Goal: Task Accomplishment & Management: Use online tool/utility

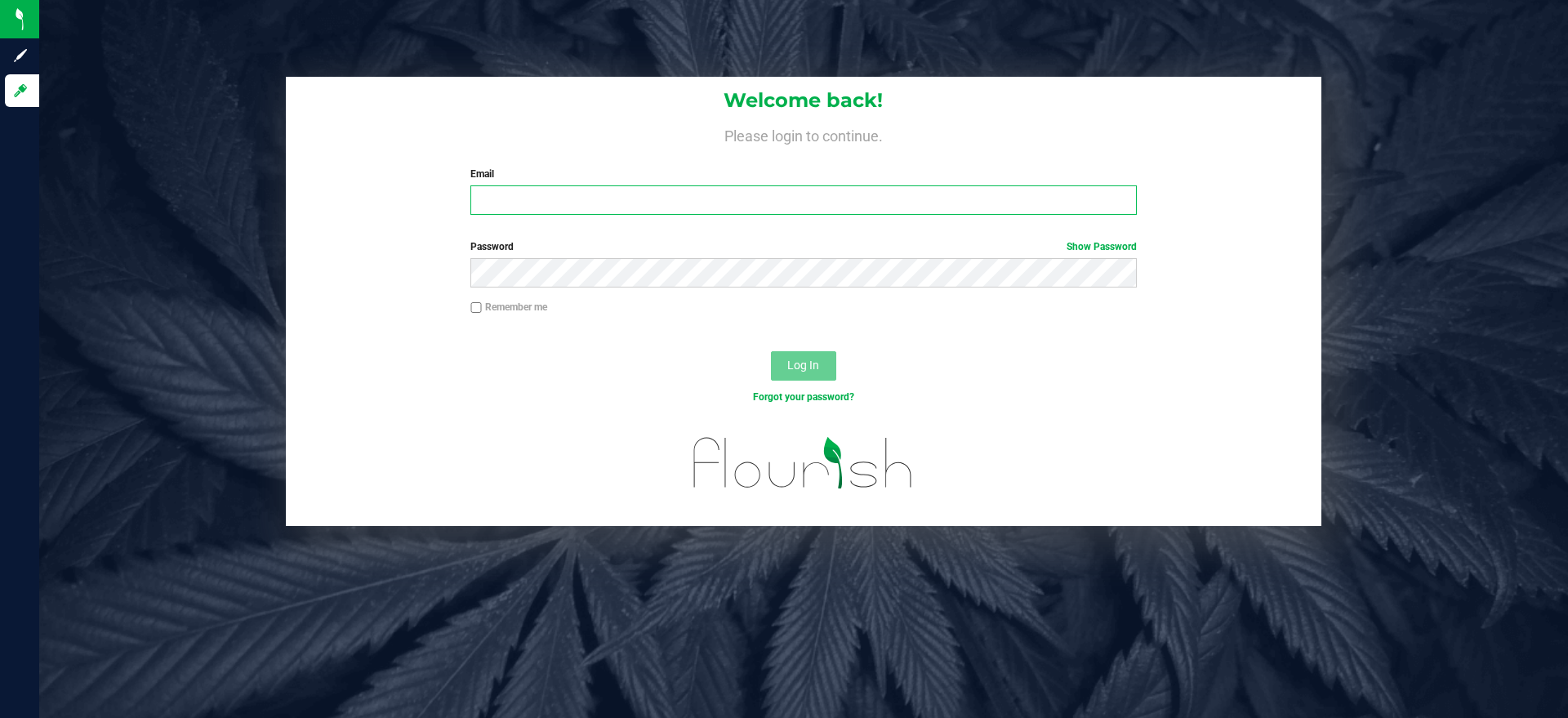
click at [683, 198] on input "Email" at bounding box center [803, 200] width 666 height 29
type input "[EMAIL_ADDRESS][DOMAIN_NAME]"
click at [771, 351] on button "Log In" at bounding box center [804, 366] width 65 height 29
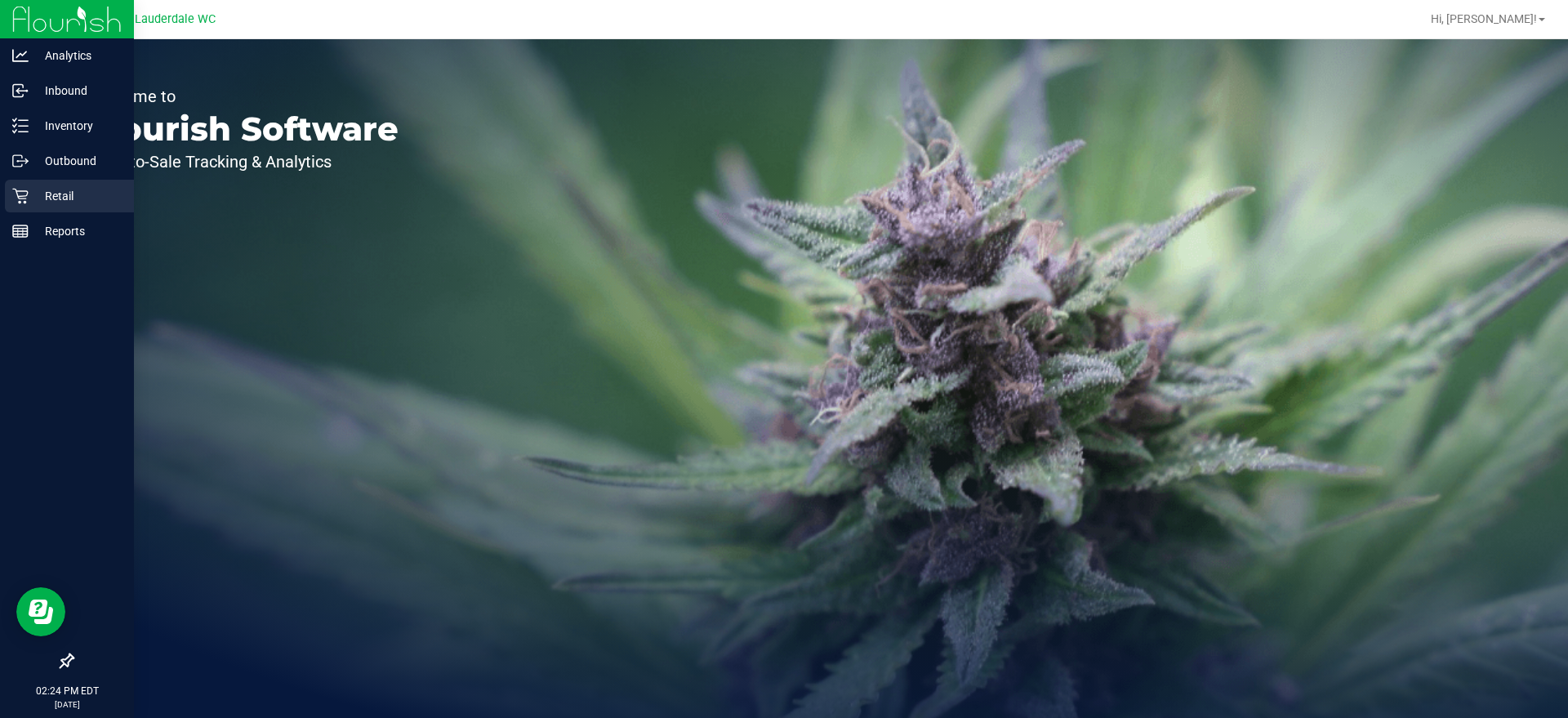
click at [54, 212] on div "Retail" at bounding box center [69, 196] width 129 height 33
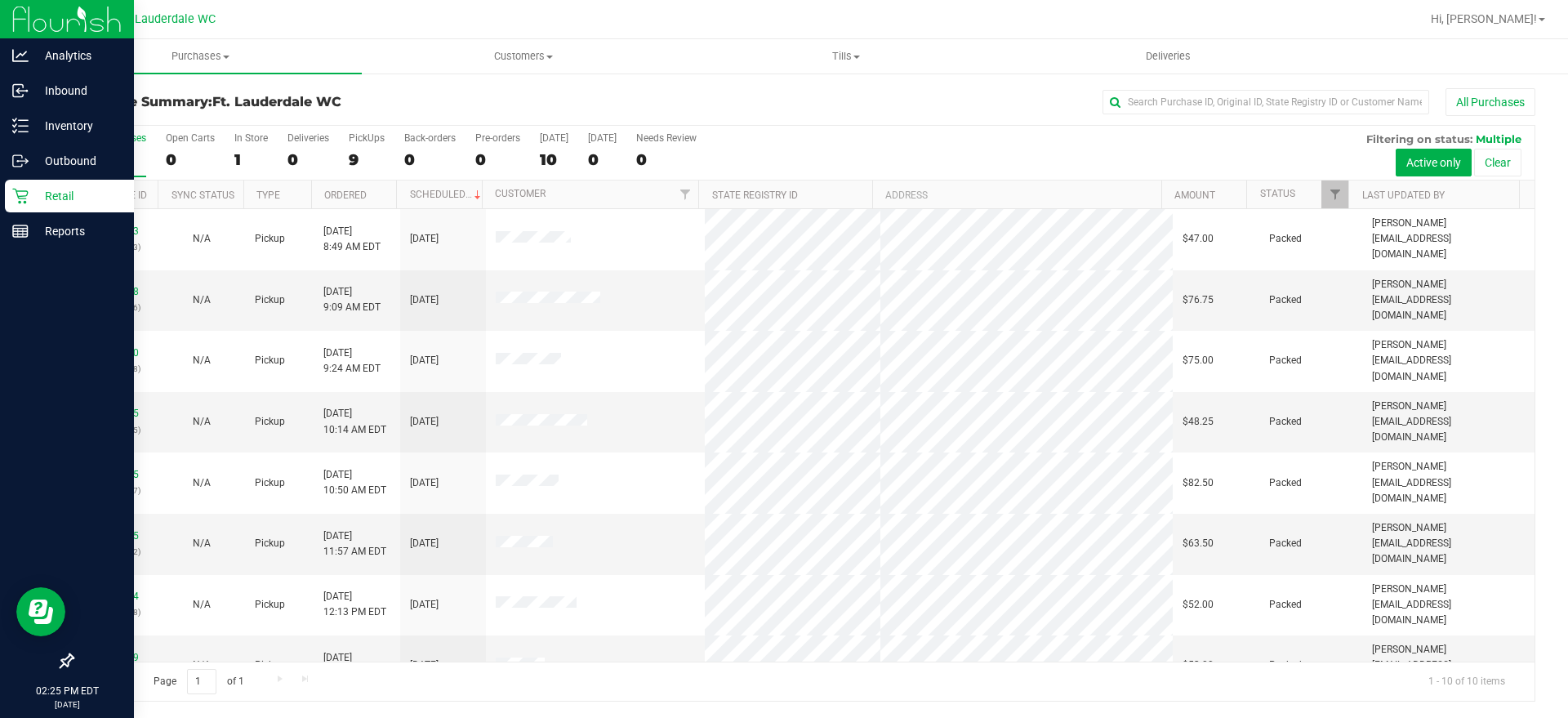
click at [59, 206] on div "Retail" at bounding box center [69, 196] width 129 height 33
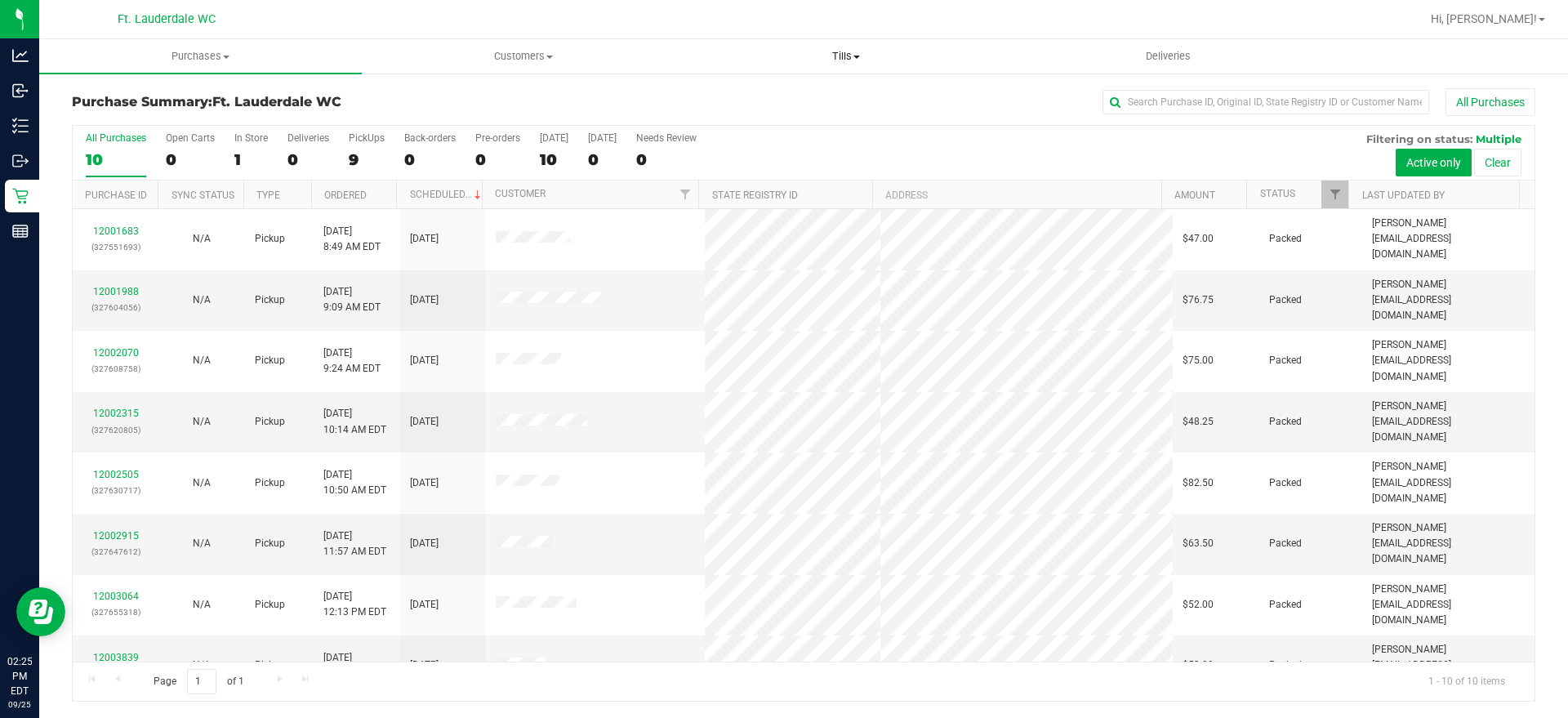
click at [828, 60] on span "Tills" at bounding box center [845, 56] width 321 height 15
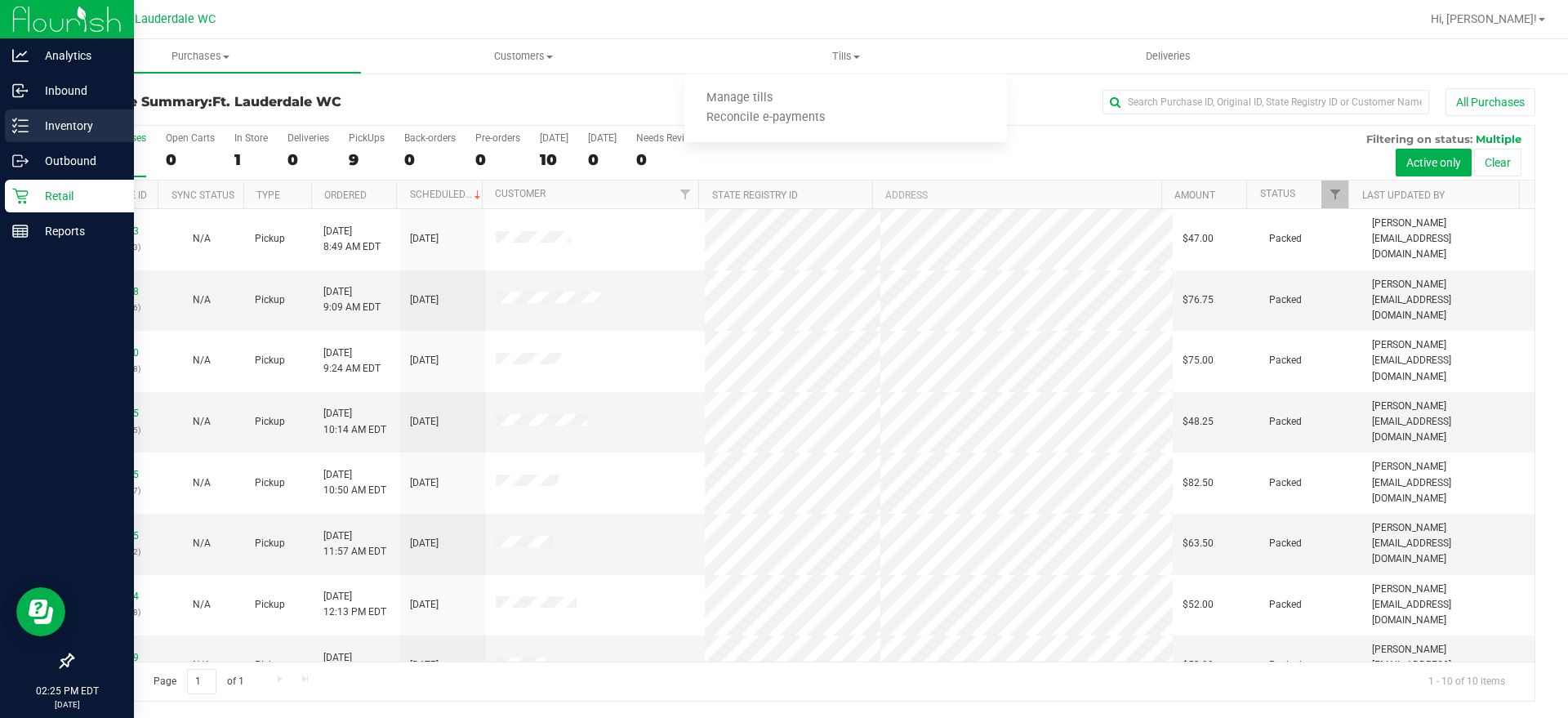
click at [32, 131] on p "Inventory" at bounding box center [77, 126] width 98 height 20
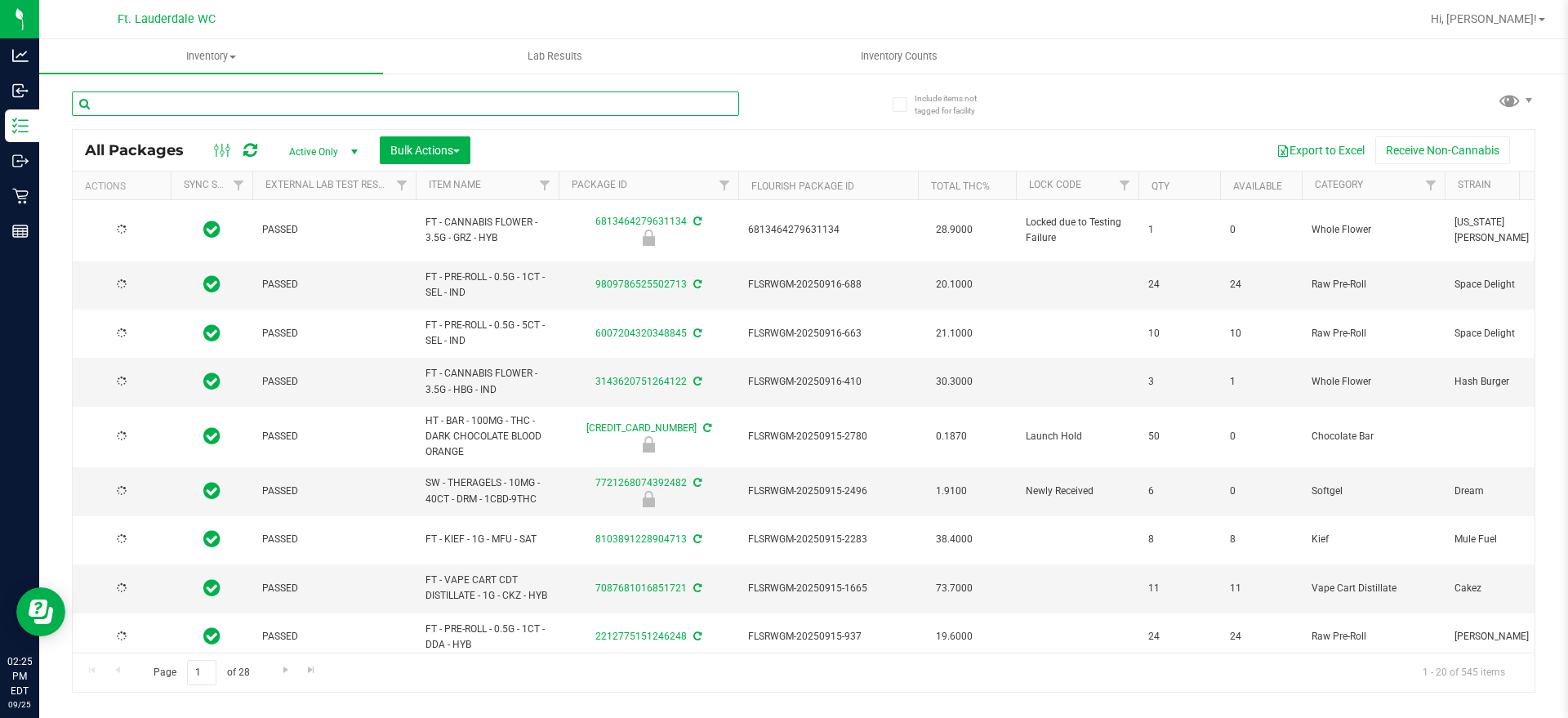
click at [390, 107] on input "text" at bounding box center [406, 103] width 667 height 24
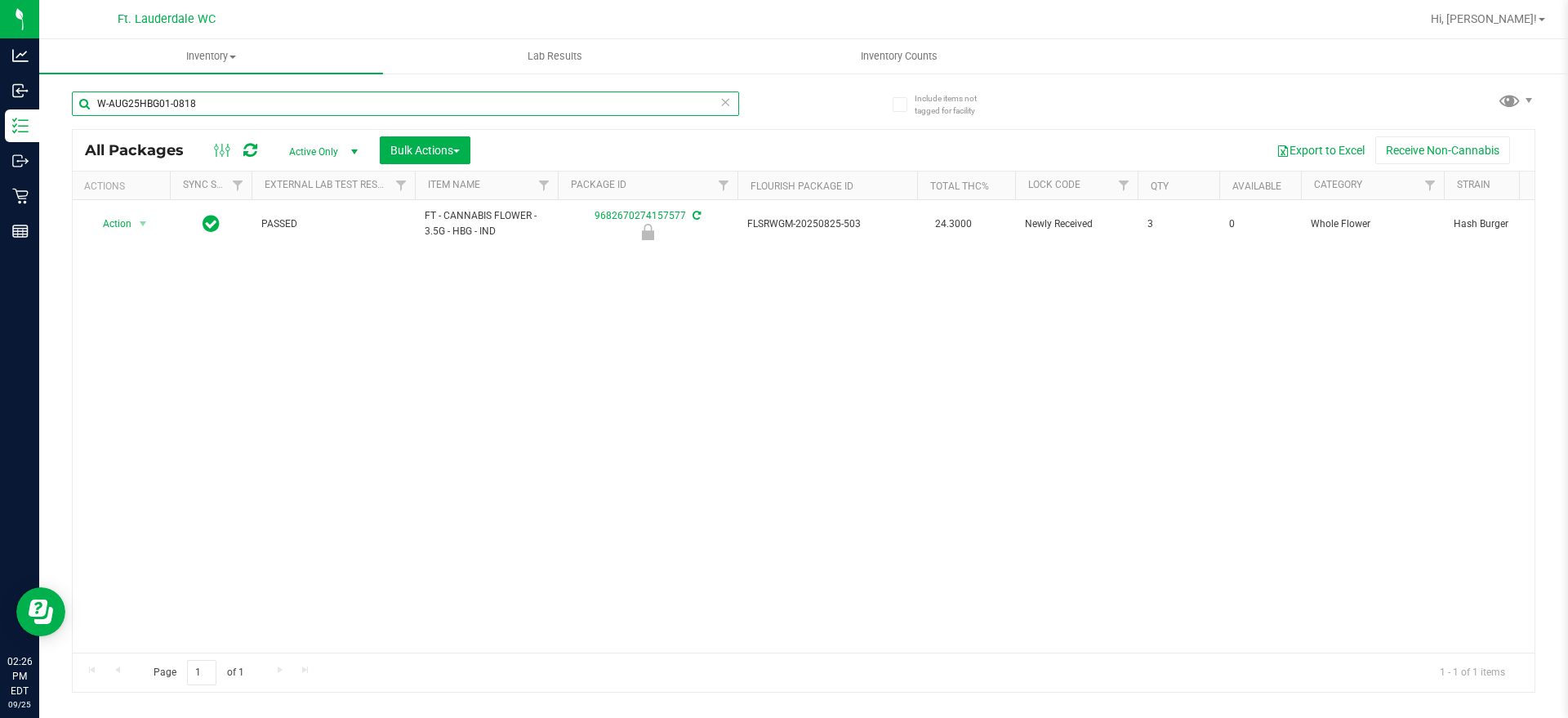
scroll to position [0, 4]
click at [294, 99] on input "W-AUG25HBG01-0818" at bounding box center [406, 103] width 667 height 24
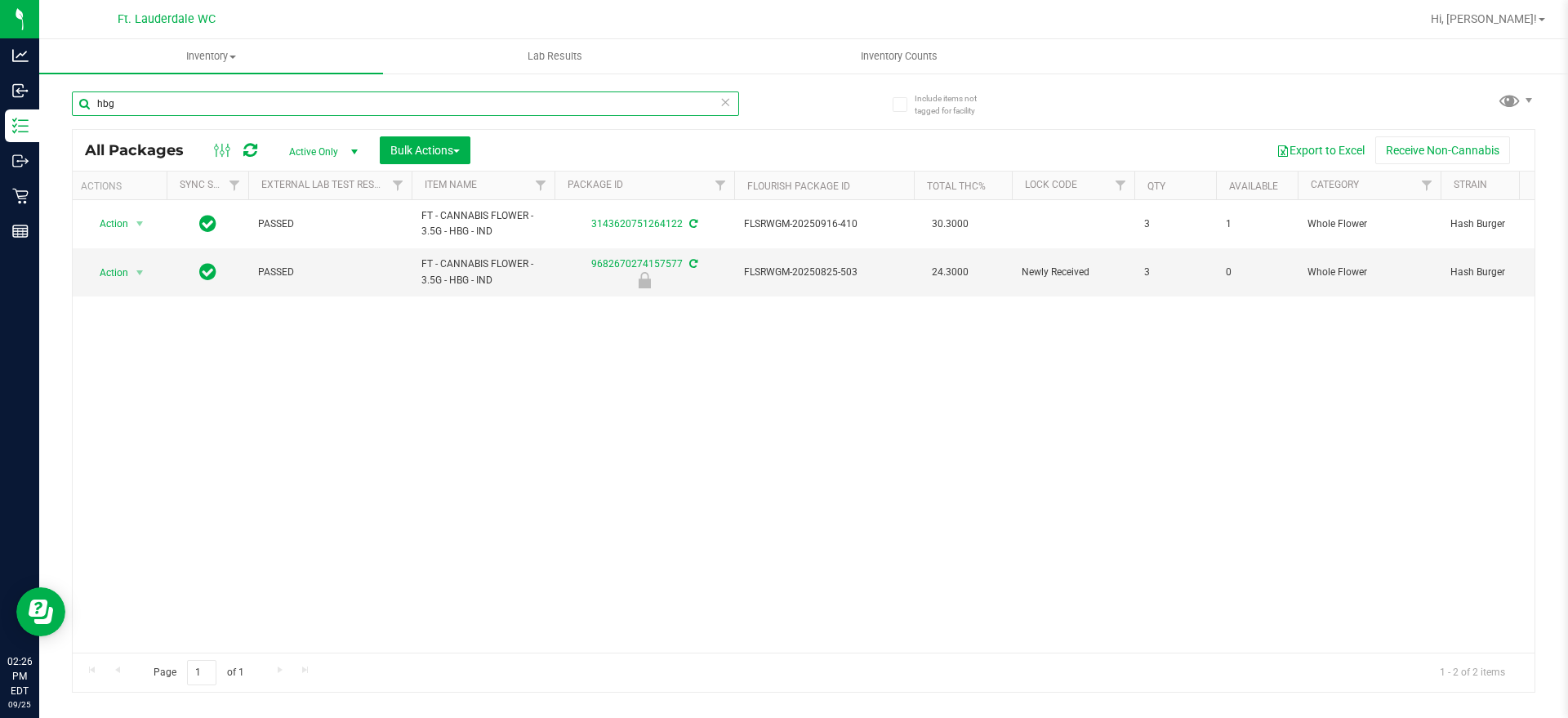
type input "hbg"
click at [317, 140] on span "Active Only" at bounding box center [320, 151] width 90 height 22
click at [309, 242] on li "All" at bounding box center [319, 251] width 88 height 24
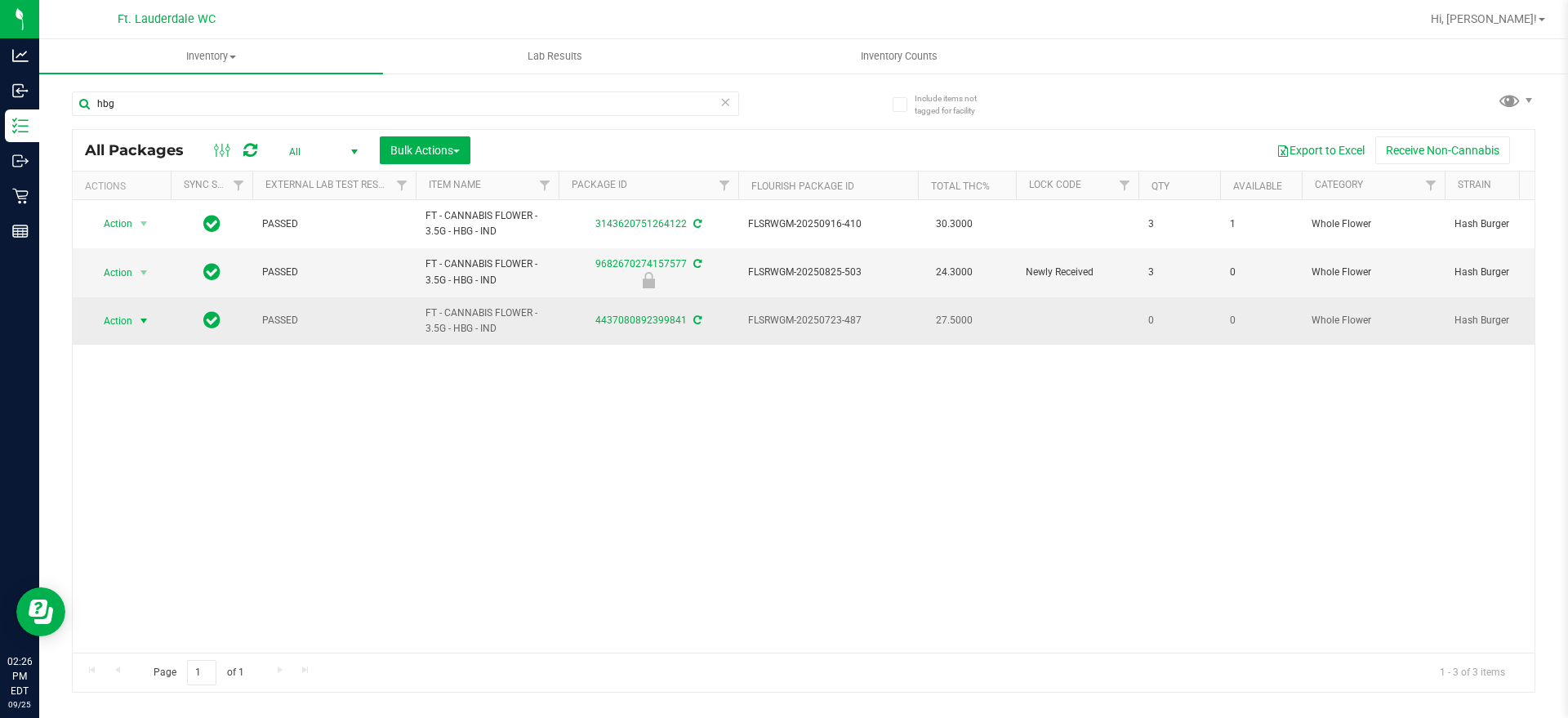
click at [150, 325] on span "select" at bounding box center [143, 320] width 13 height 13
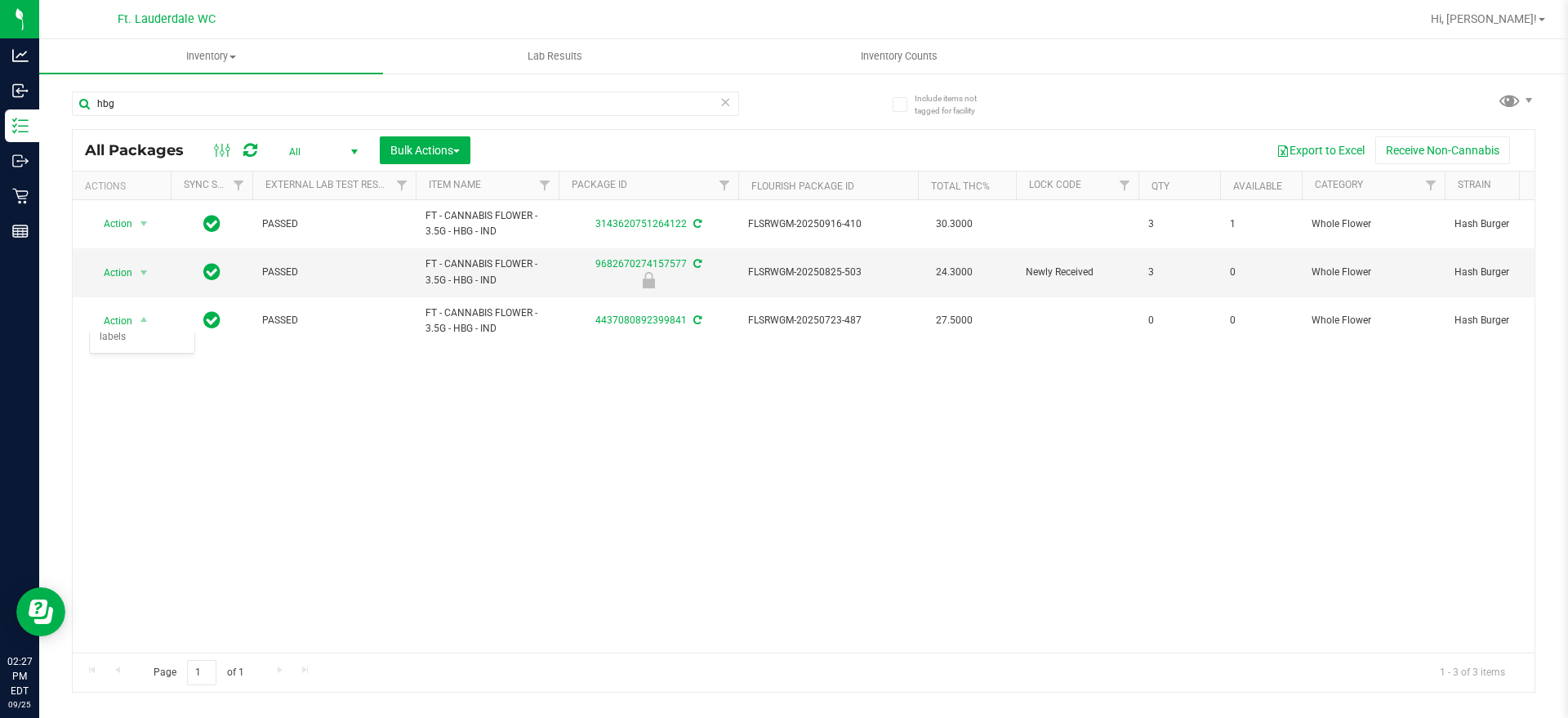
click at [497, 462] on div "Action Action Adjust qty Create package Edit attributes Global inventory Locate…" at bounding box center [804, 426] width 1462 height 453
click at [304, 113] on input "hbg" at bounding box center [406, 103] width 667 height 24
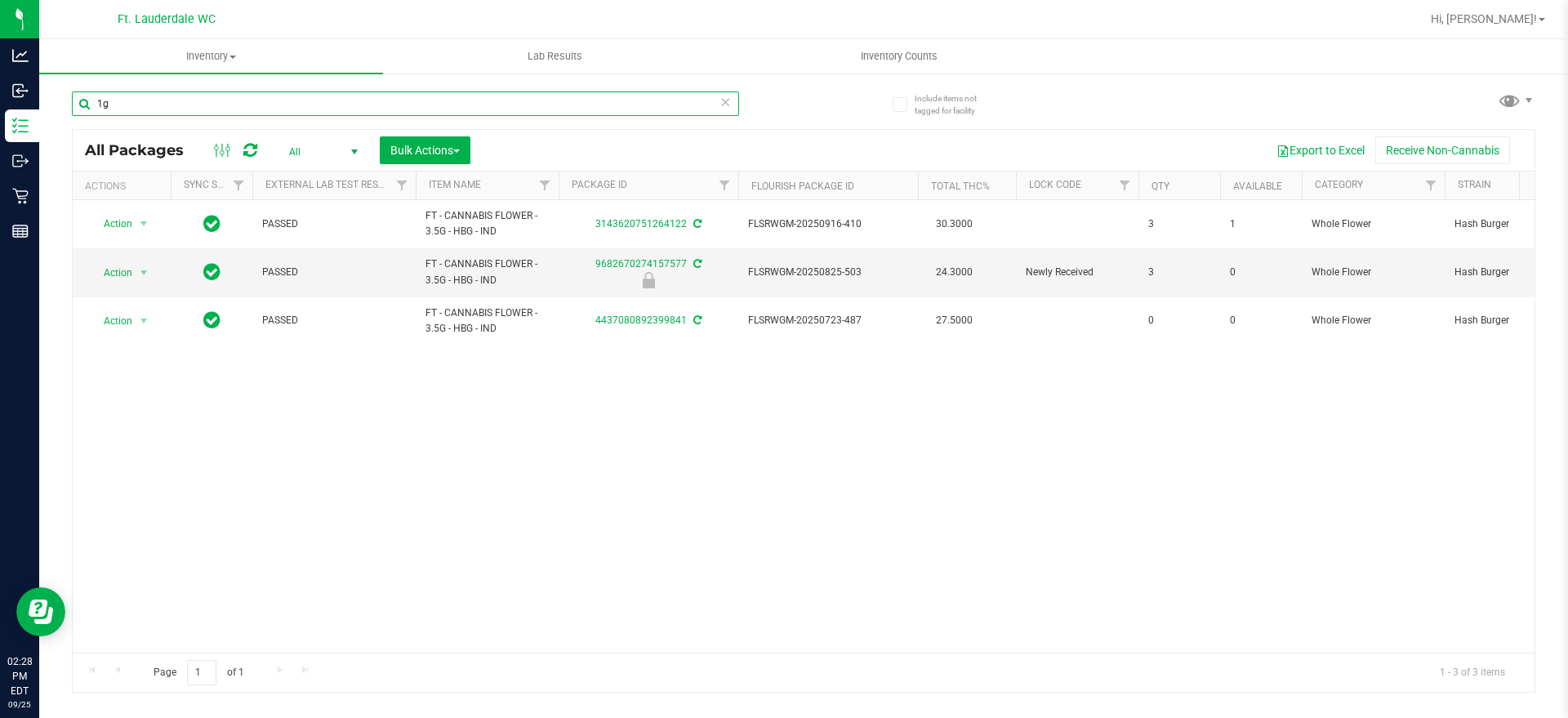
type input "1"
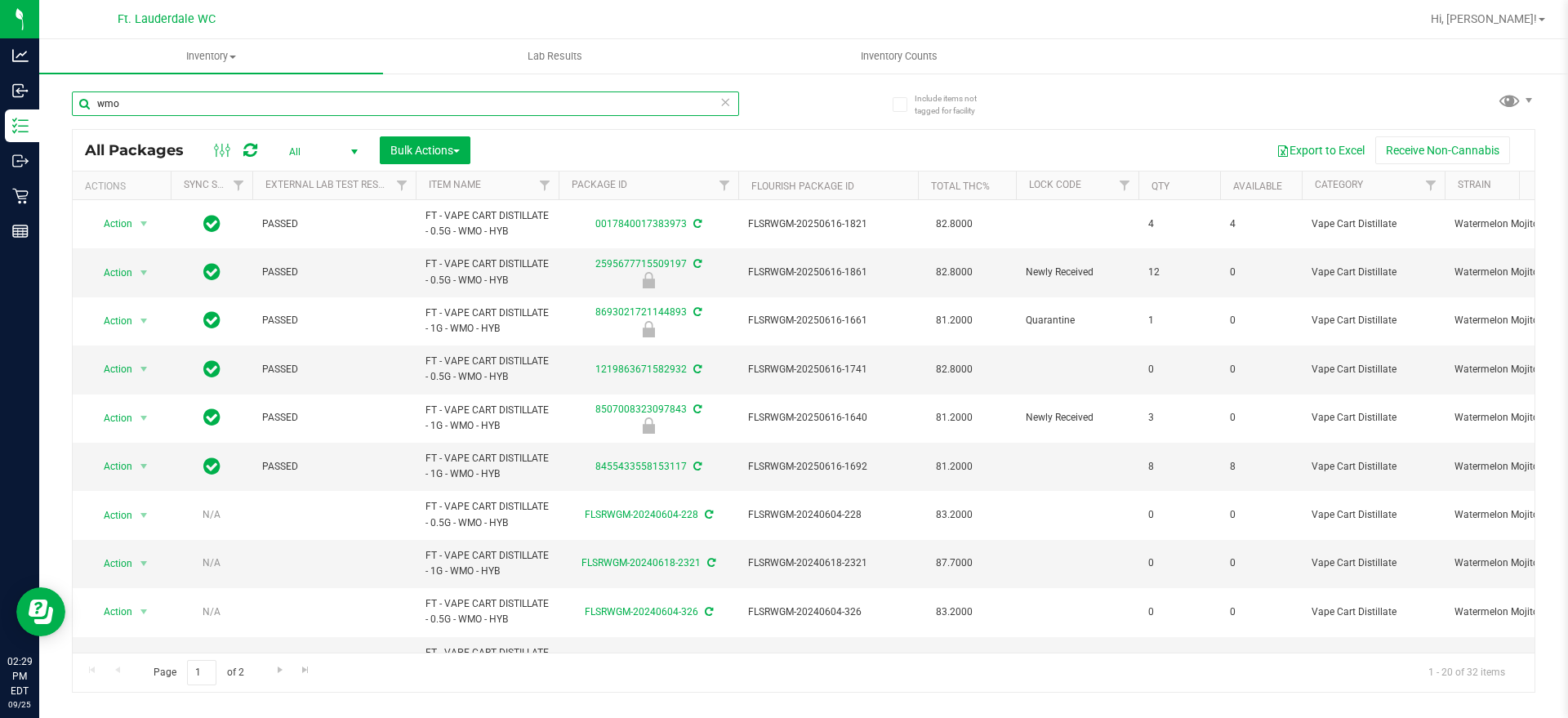
scroll to position [57, 0]
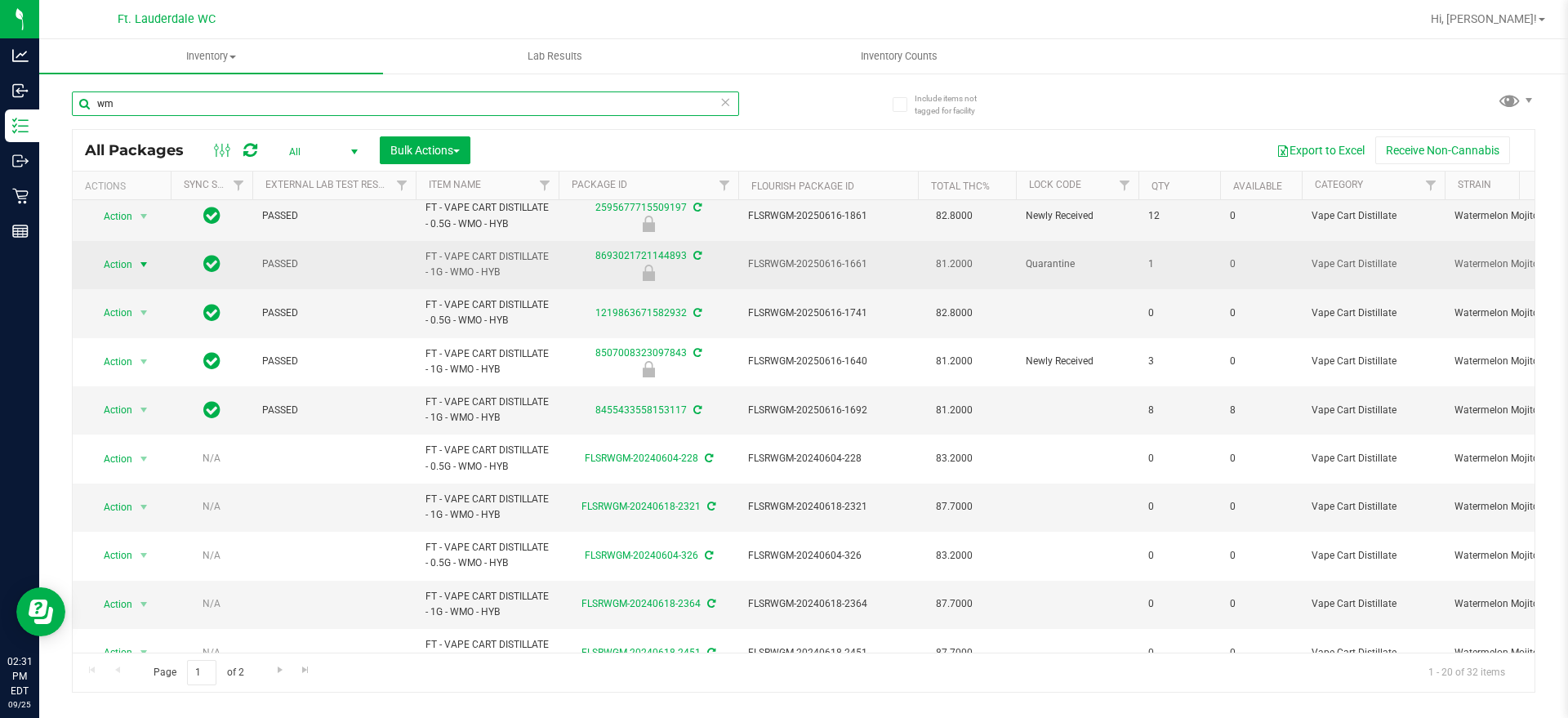
type input "w"
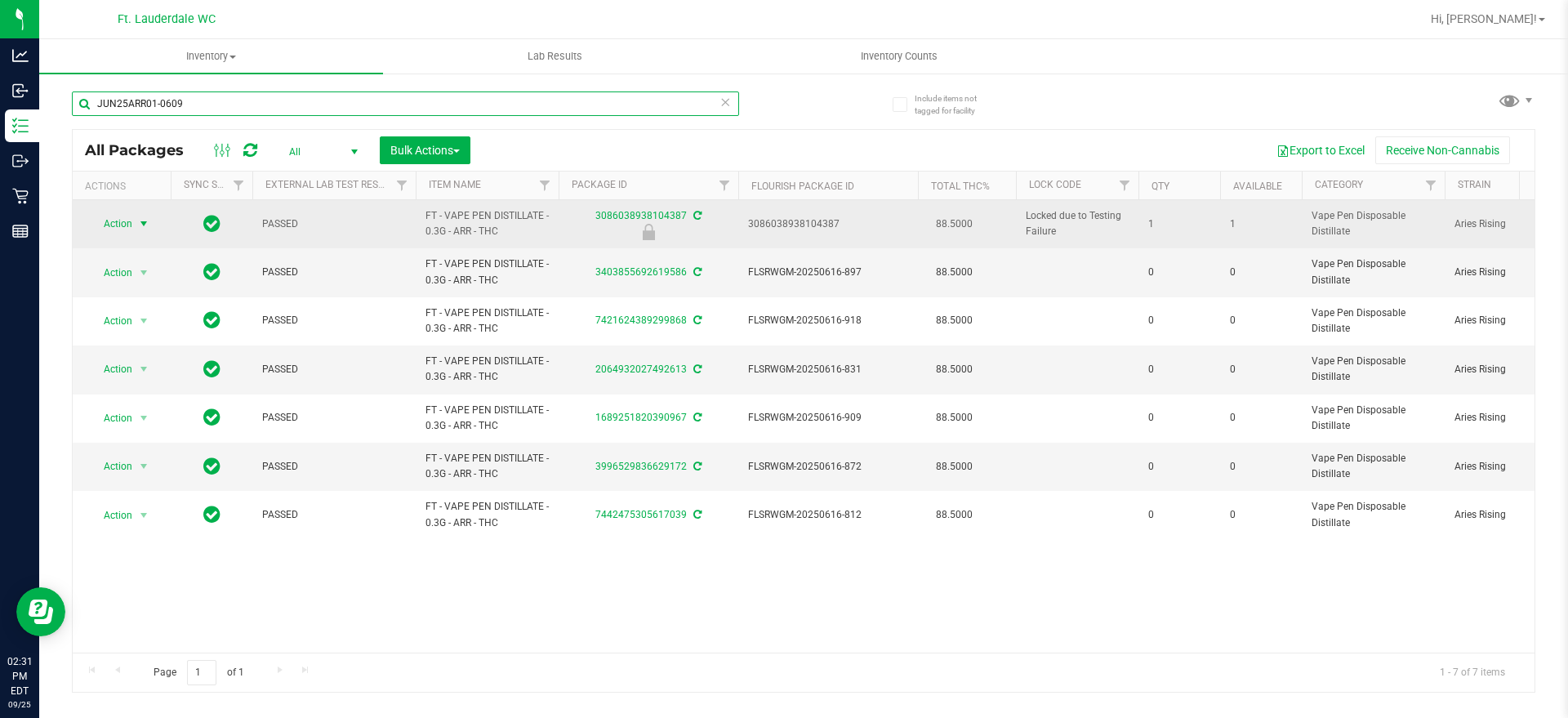
type input "JUN25ARR01-0609"
click at [118, 221] on span "Action" at bounding box center [110, 223] width 44 height 22
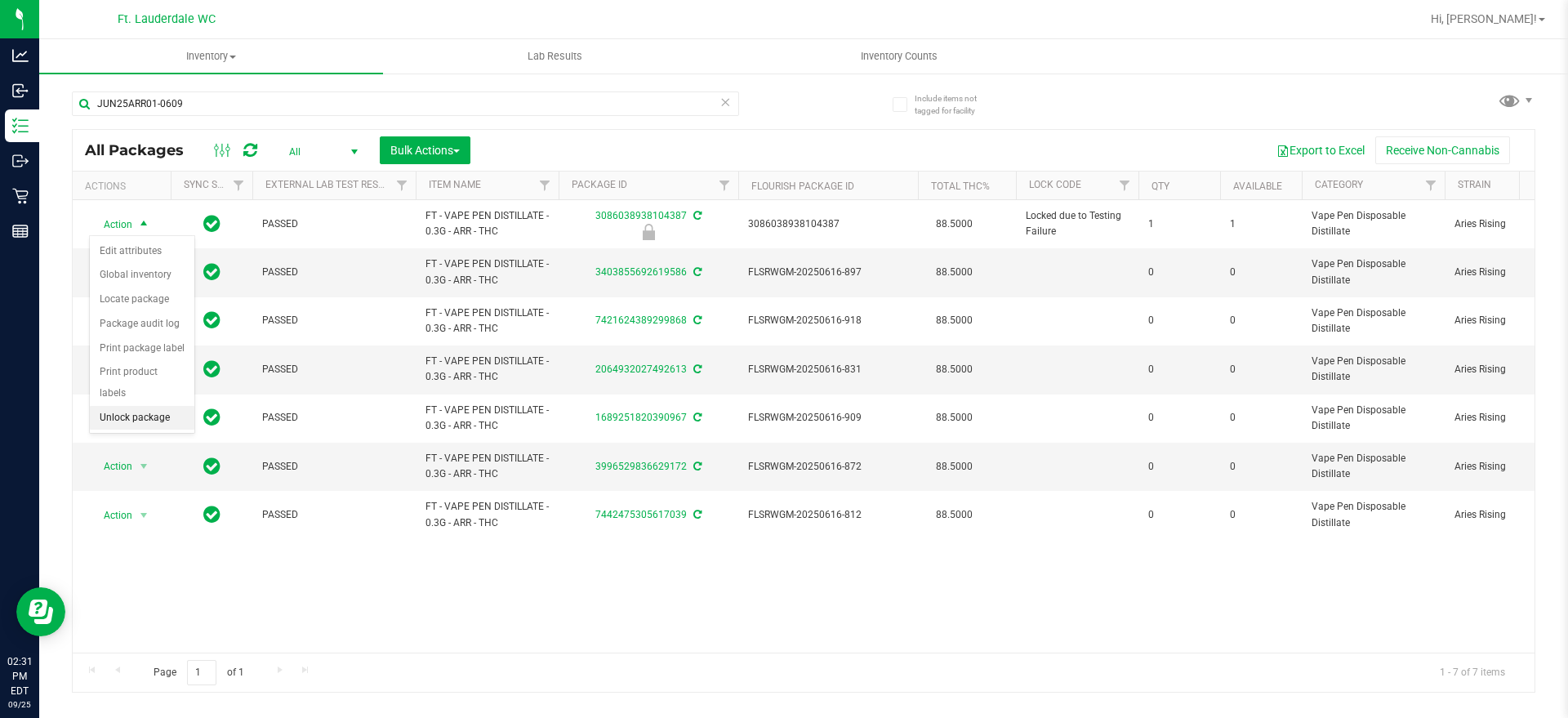
click at [147, 406] on li "Unlock package" at bounding box center [141, 418] width 104 height 24
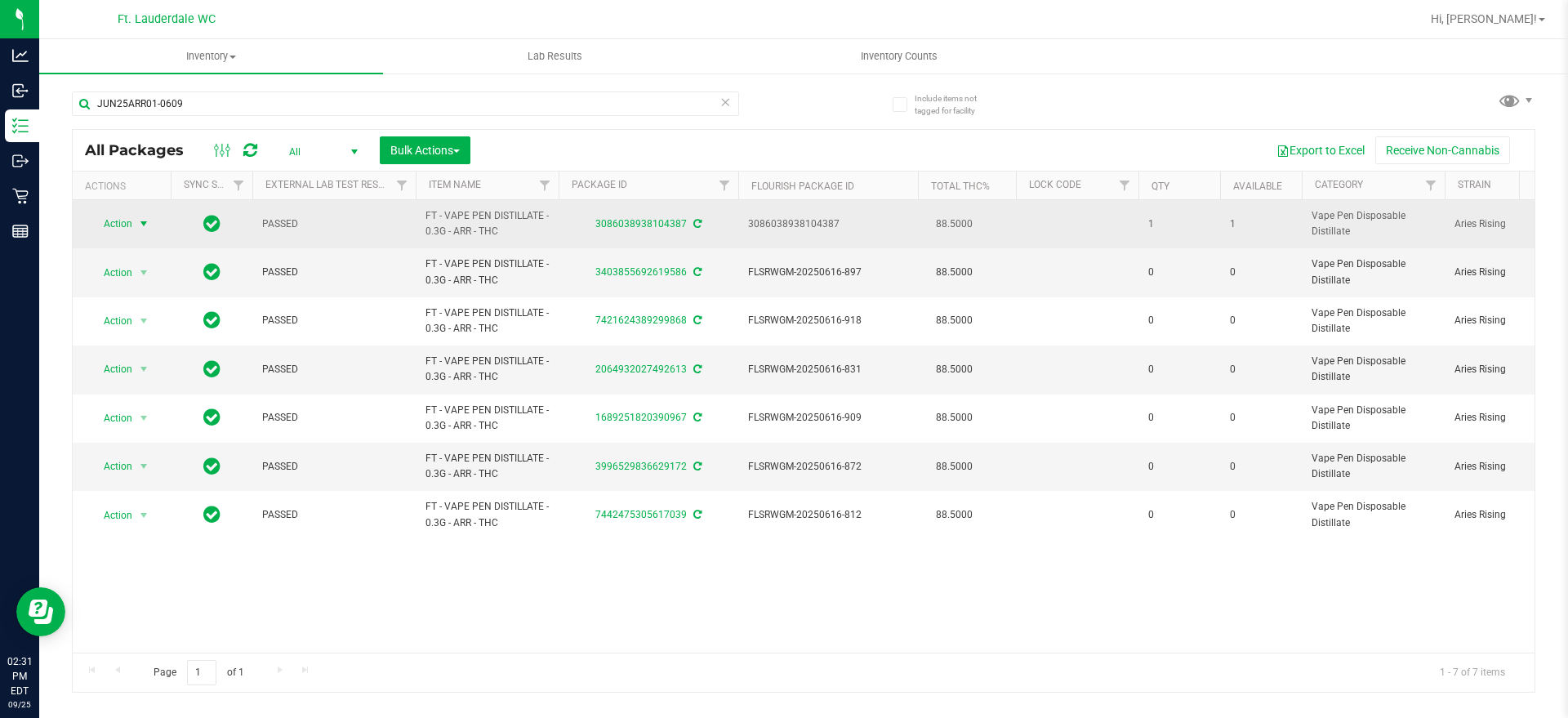
click at [126, 222] on span "Action" at bounding box center [110, 223] width 44 height 22
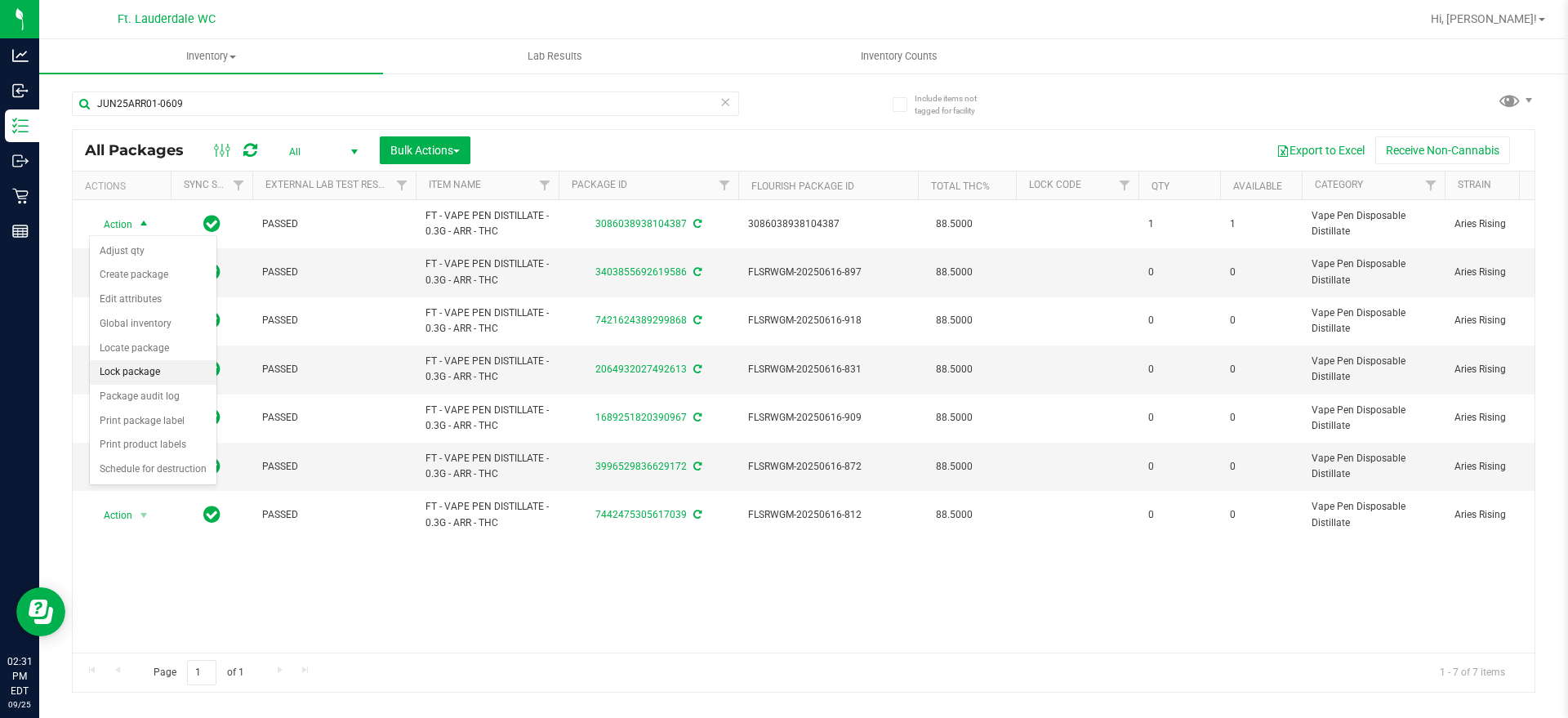
click at [129, 366] on li "Lock package" at bounding box center [153, 372] width 127 height 24
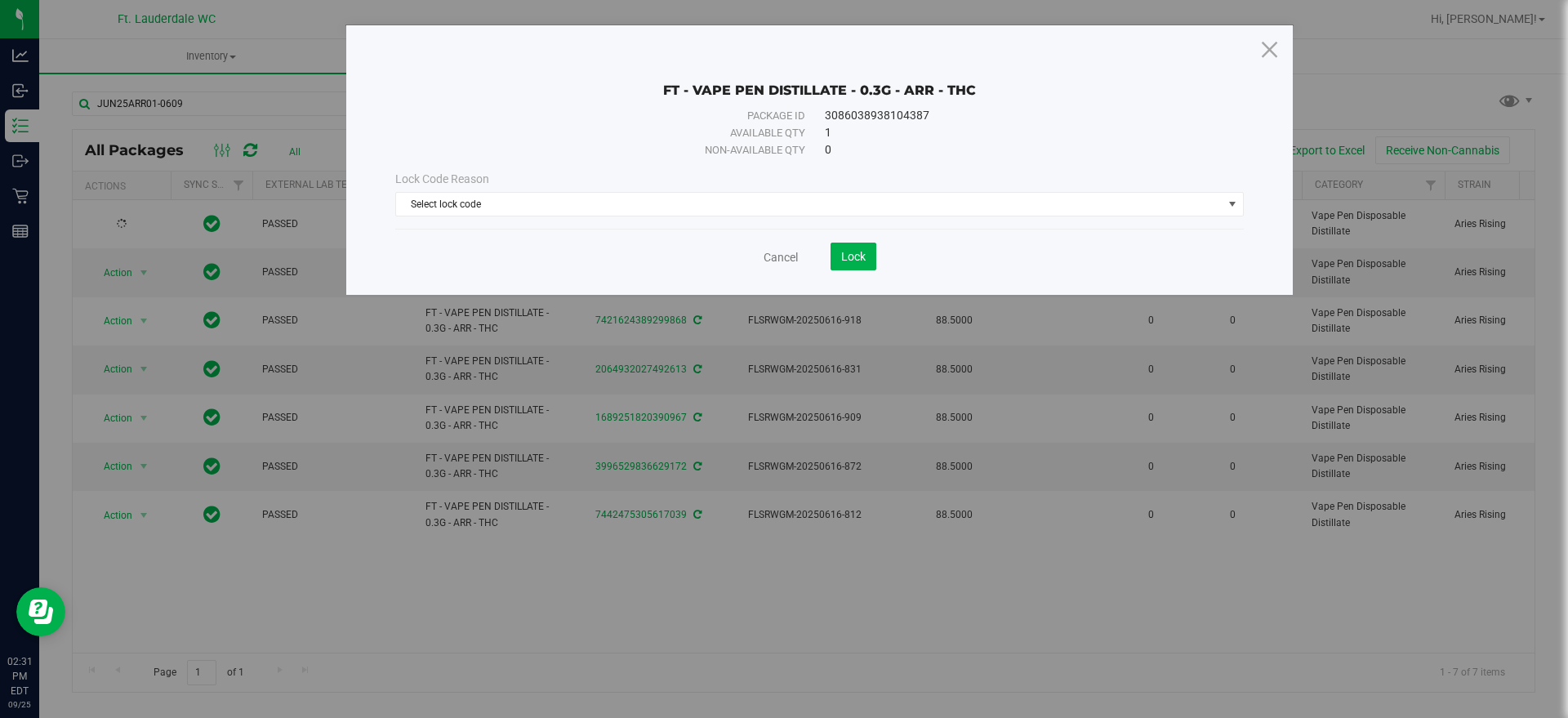
click at [697, 184] on div "Lock Code Reason" at bounding box center [819, 180] width 848 height 18
click at [674, 205] on span "Select lock code" at bounding box center [809, 204] width 827 height 22
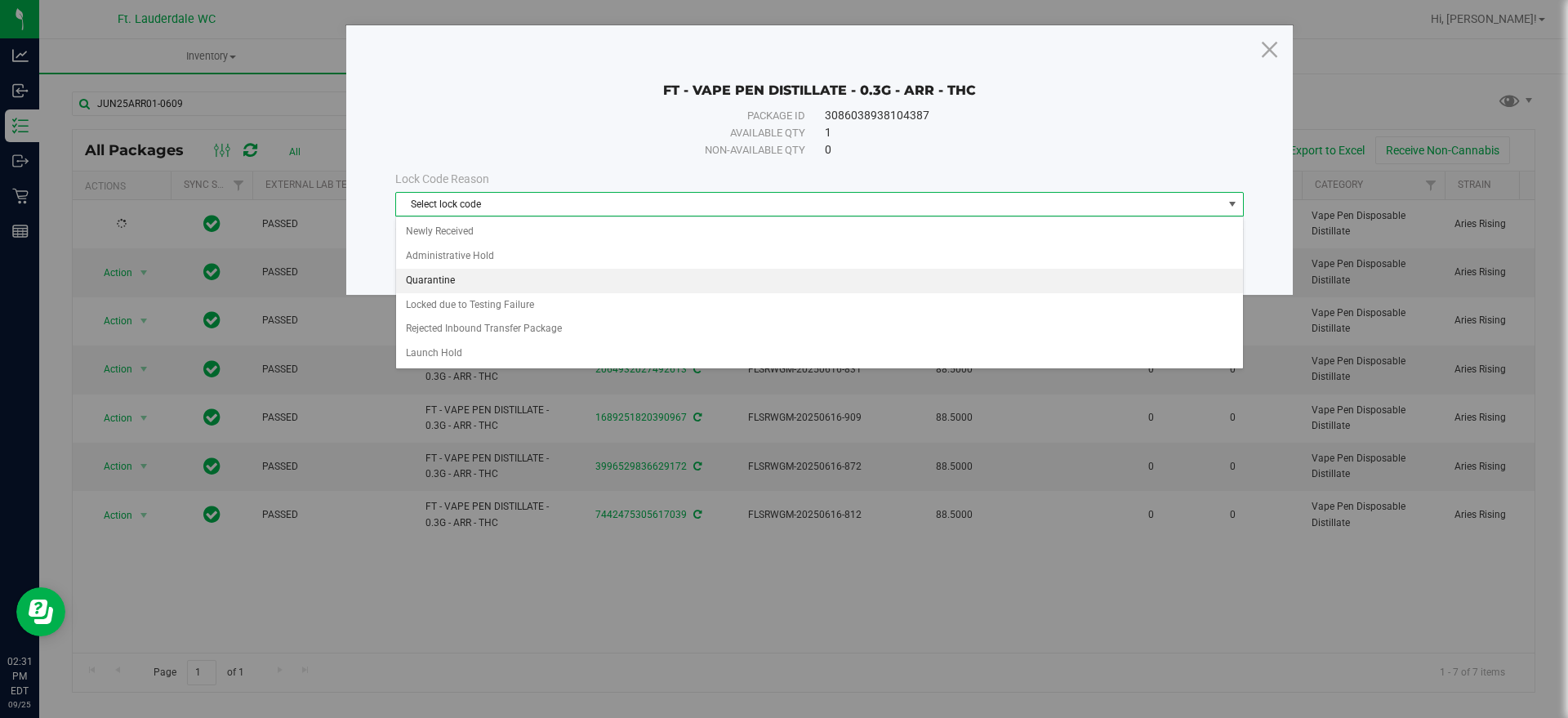
click at [480, 279] on li "Quarantine" at bounding box center [819, 281] width 847 height 24
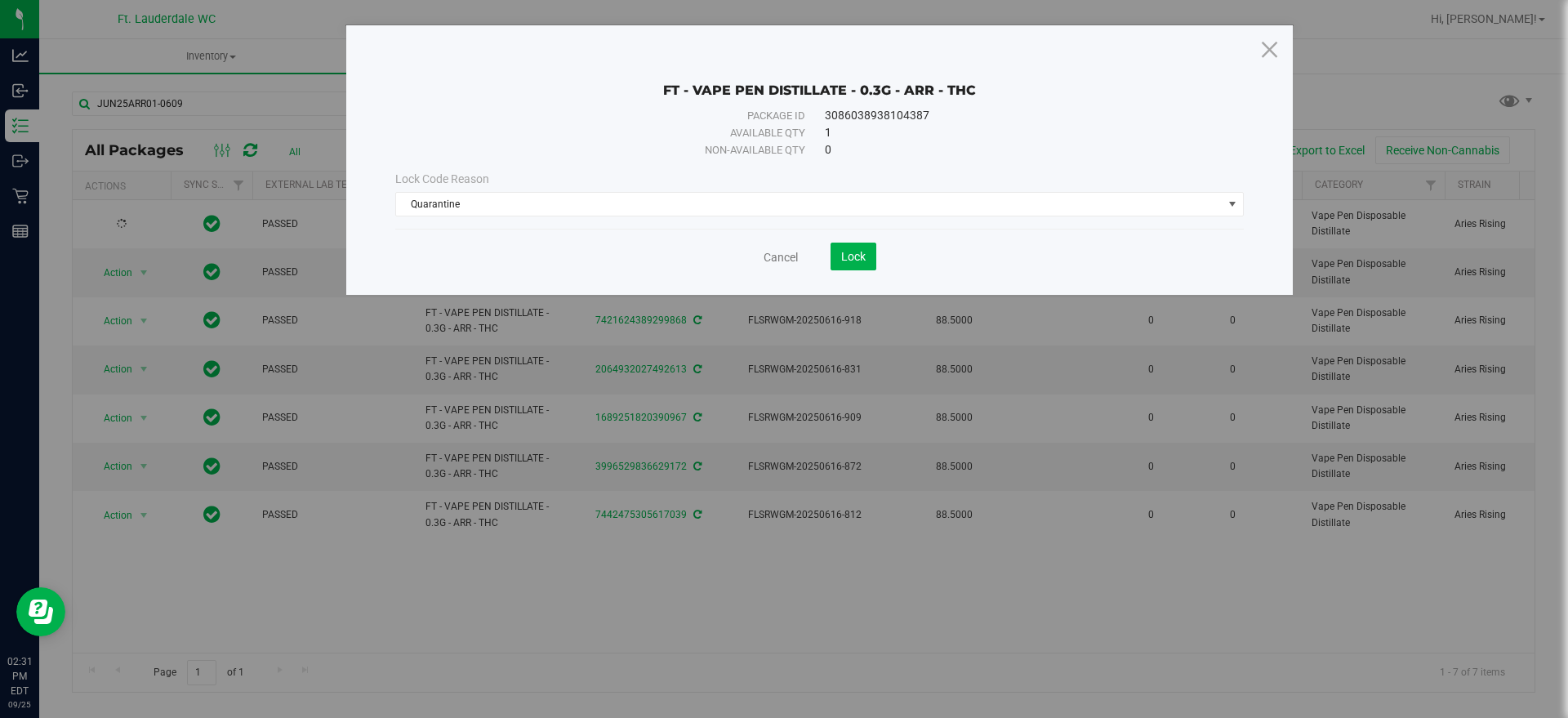
click at [855, 276] on div "FT - VAPE PEN DISTILLATE - 0.3G - ARR - THC Package ID 3086038938104387 Availab…" at bounding box center [819, 160] width 947 height 269
click at [855, 264] on button "Lock" at bounding box center [853, 257] width 46 height 27
